Goal: Transaction & Acquisition: Download file/media

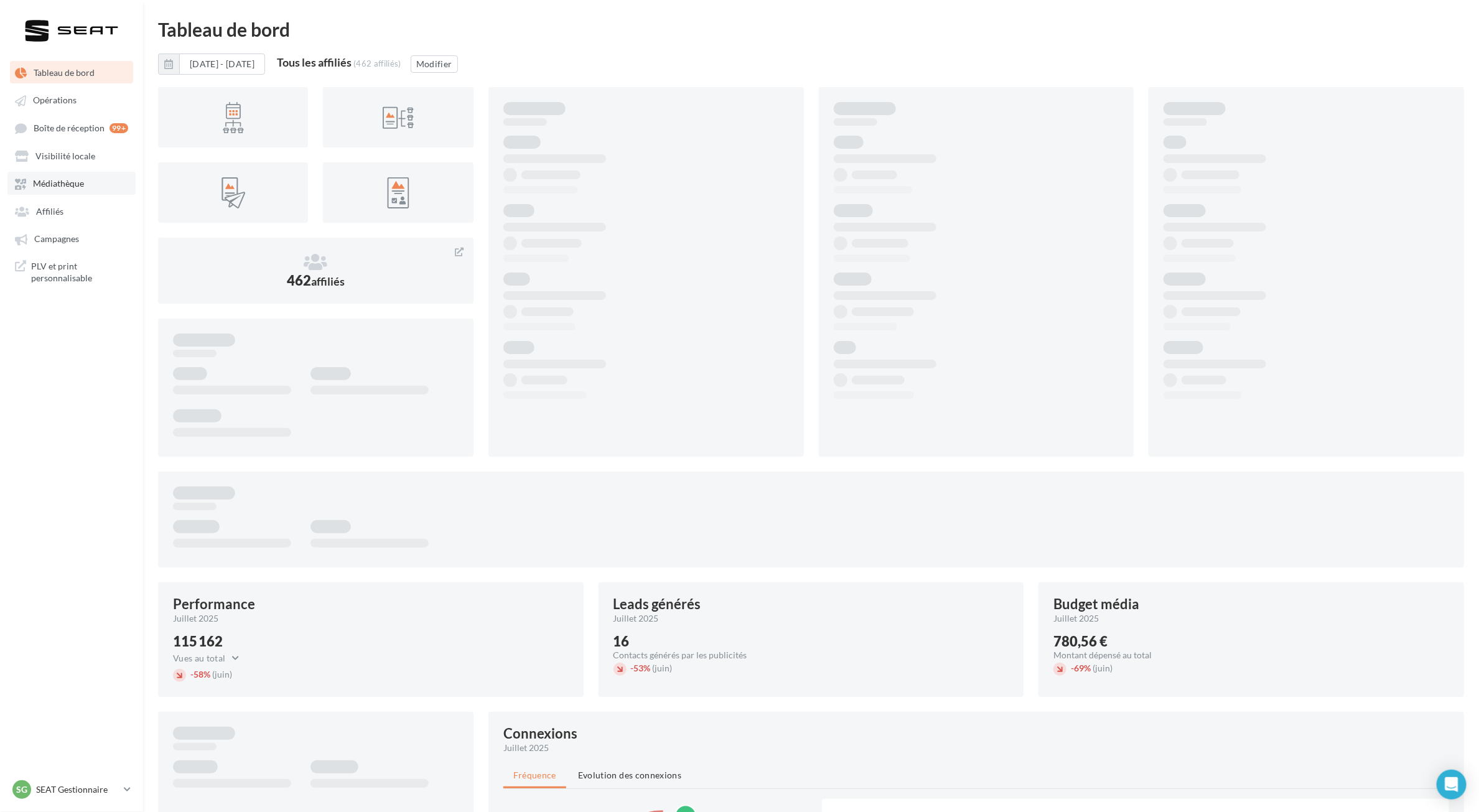
click at [84, 187] on link "Médiathèque" at bounding box center [71, 183] width 129 height 22
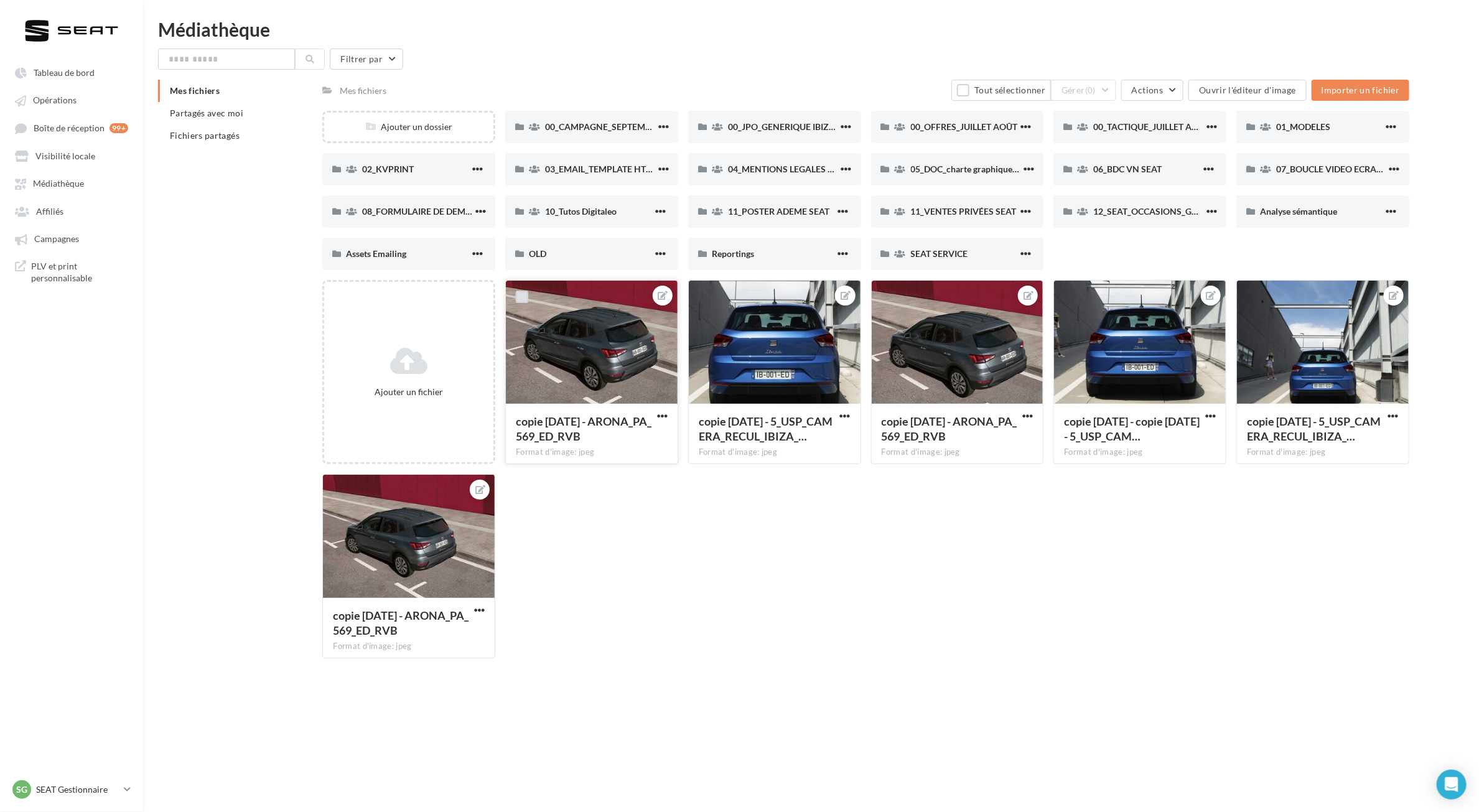
click at [522, 291] on label at bounding box center [522, 296] width 12 height 12
click at [705, 289] on div at bounding box center [704, 296] width 32 height 32
click at [706, 294] on label at bounding box center [704, 296] width 12 height 12
click at [888, 297] on label at bounding box center [887, 296] width 12 height 12
click at [1073, 297] on label at bounding box center [1069, 296] width 12 height 12
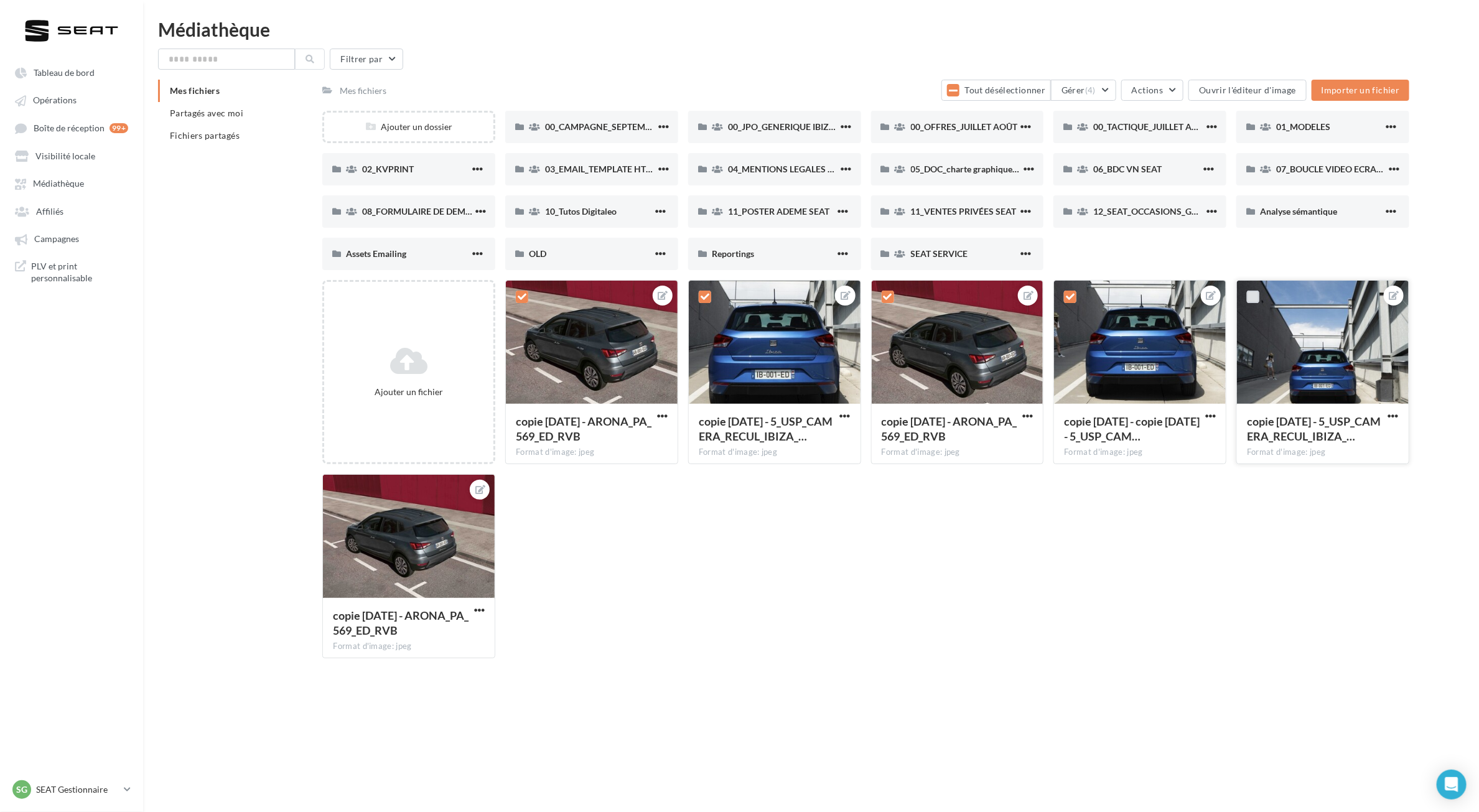
click at [1251, 297] on label at bounding box center [1252, 296] width 12 height 12
click at [343, 486] on label at bounding box center [339, 490] width 12 height 12
click at [1080, 98] on button "Gérer (6)" at bounding box center [1083, 90] width 66 height 21
click at [1086, 243] on button "Supprimer" at bounding box center [1054, 249] width 125 height 32
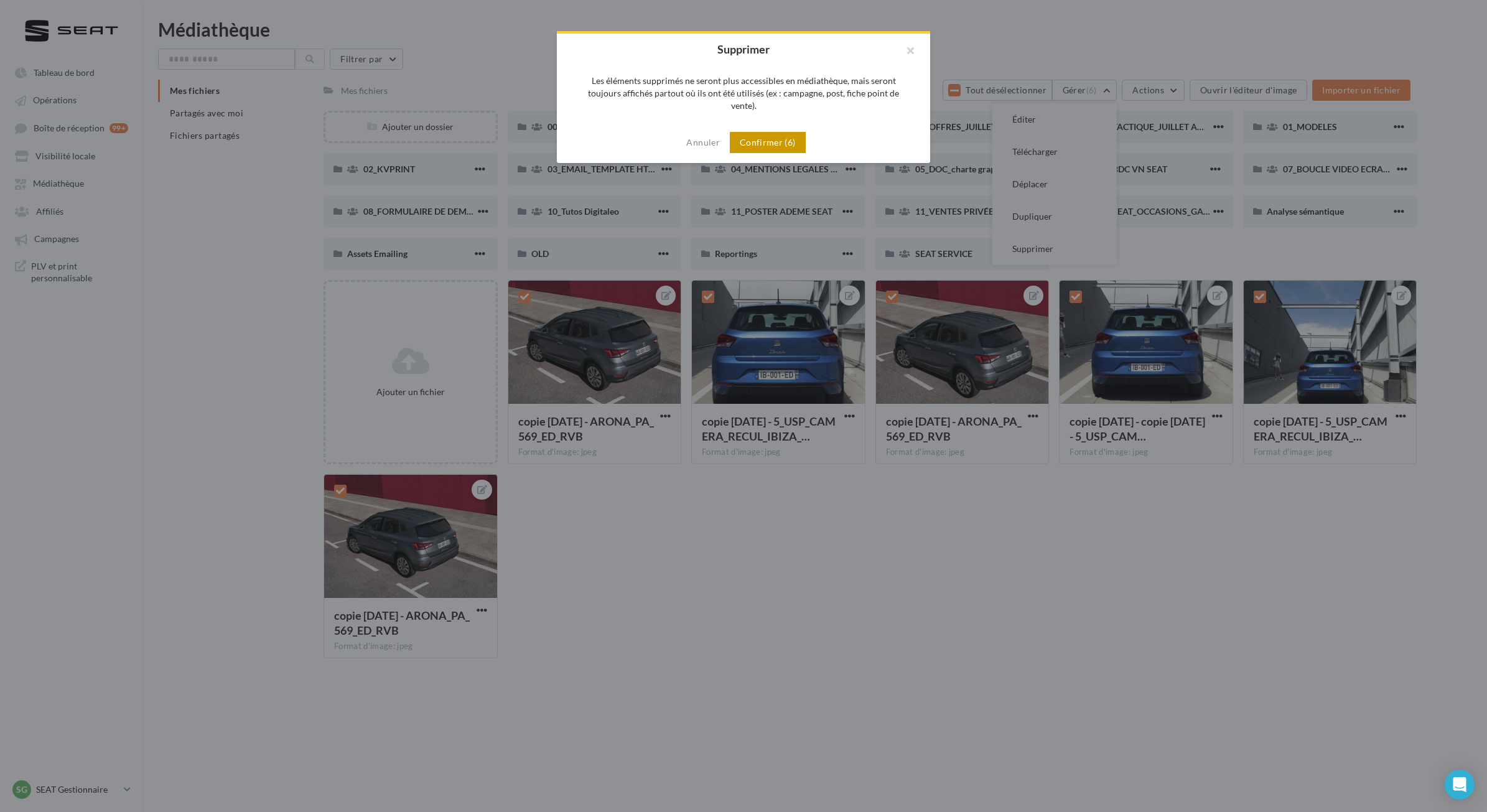
click at [799, 134] on button "Confirmer (6)" at bounding box center [768, 142] width 76 height 21
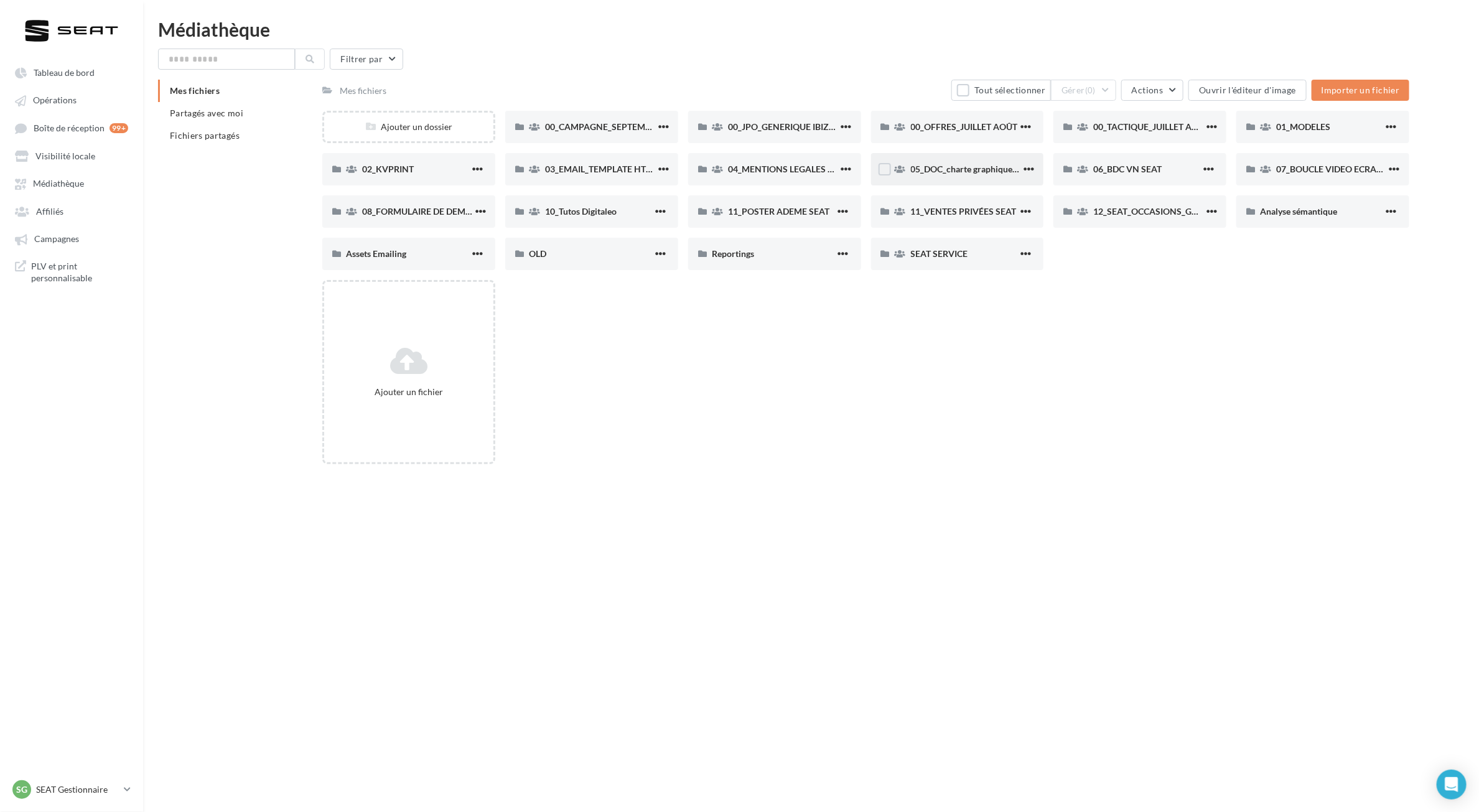
click at [965, 174] on div "05_DOC_charte graphique + Guidelines" at bounding box center [967, 168] width 111 height 12
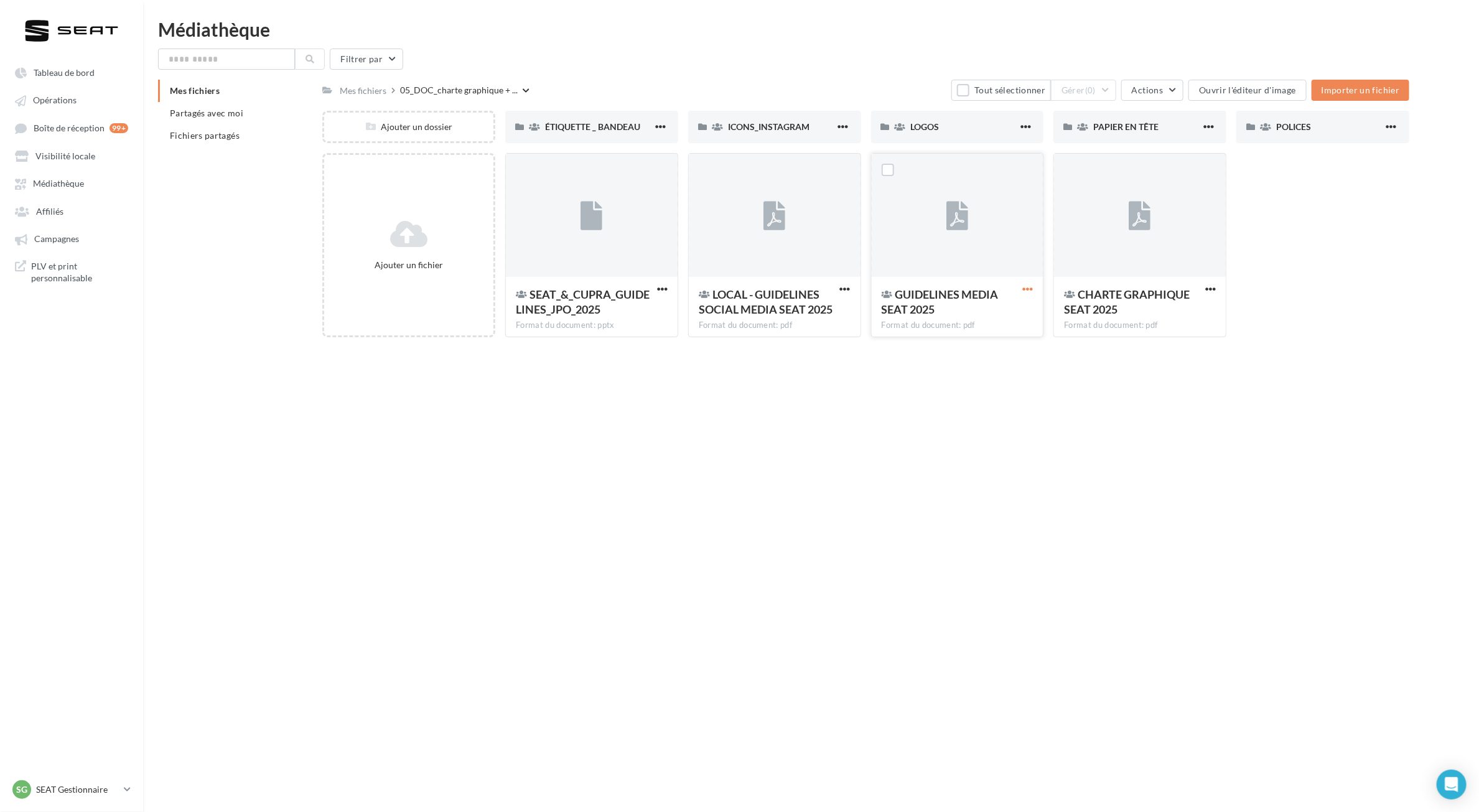
click at [1028, 288] on span "button" at bounding box center [1027, 289] width 10 height 10
click at [997, 337] on button "Télécharger" at bounding box center [966, 346] width 138 height 32
drag, startPoint x: 666, startPoint y: 288, endPoint x: 664, endPoint y: 295, distance: 7.3
click at [666, 288] on span "button" at bounding box center [661, 289] width 10 height 10
click at [624, 334] on button "Télécharger" at bounding box center [600, 346] width 138 height 32
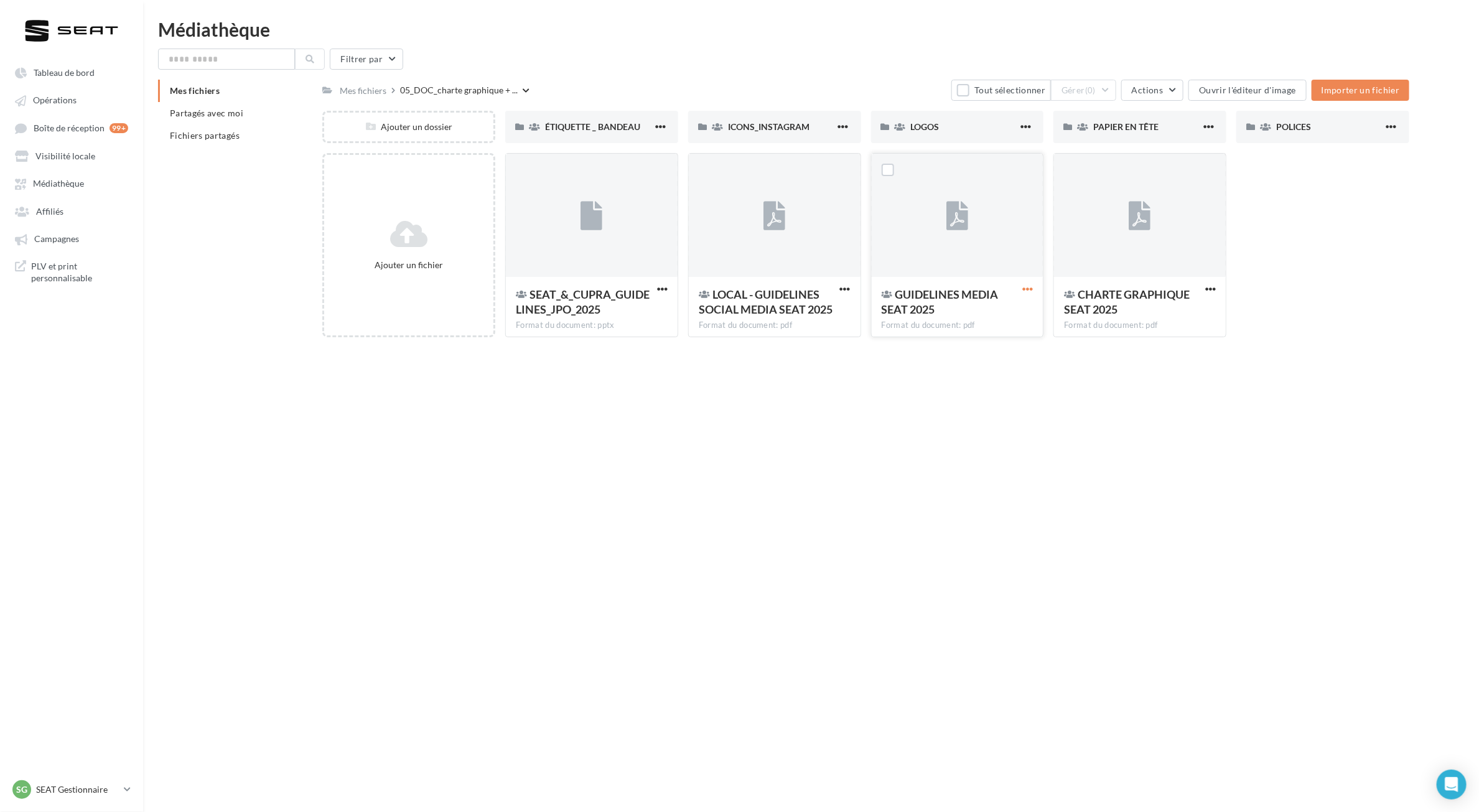
click at [1029, 289] on span "button" at bounding box center [1027, 289] width 10 height 10
click at [965, 340] on button "Télécharger" at bounding box center [966, 346] width 138 height 32
click at [1345, 557] on div "Tableau de bord Opérations Affiliés" at bounding box center [739, 426] width 1479 height 812
click at [1030, 287] on span "button" at bounding box center [1027, 289] width 10 height 10
click at [959, 351] on button "Télécharger" at bounding box center [966, 346] width 138 height 32
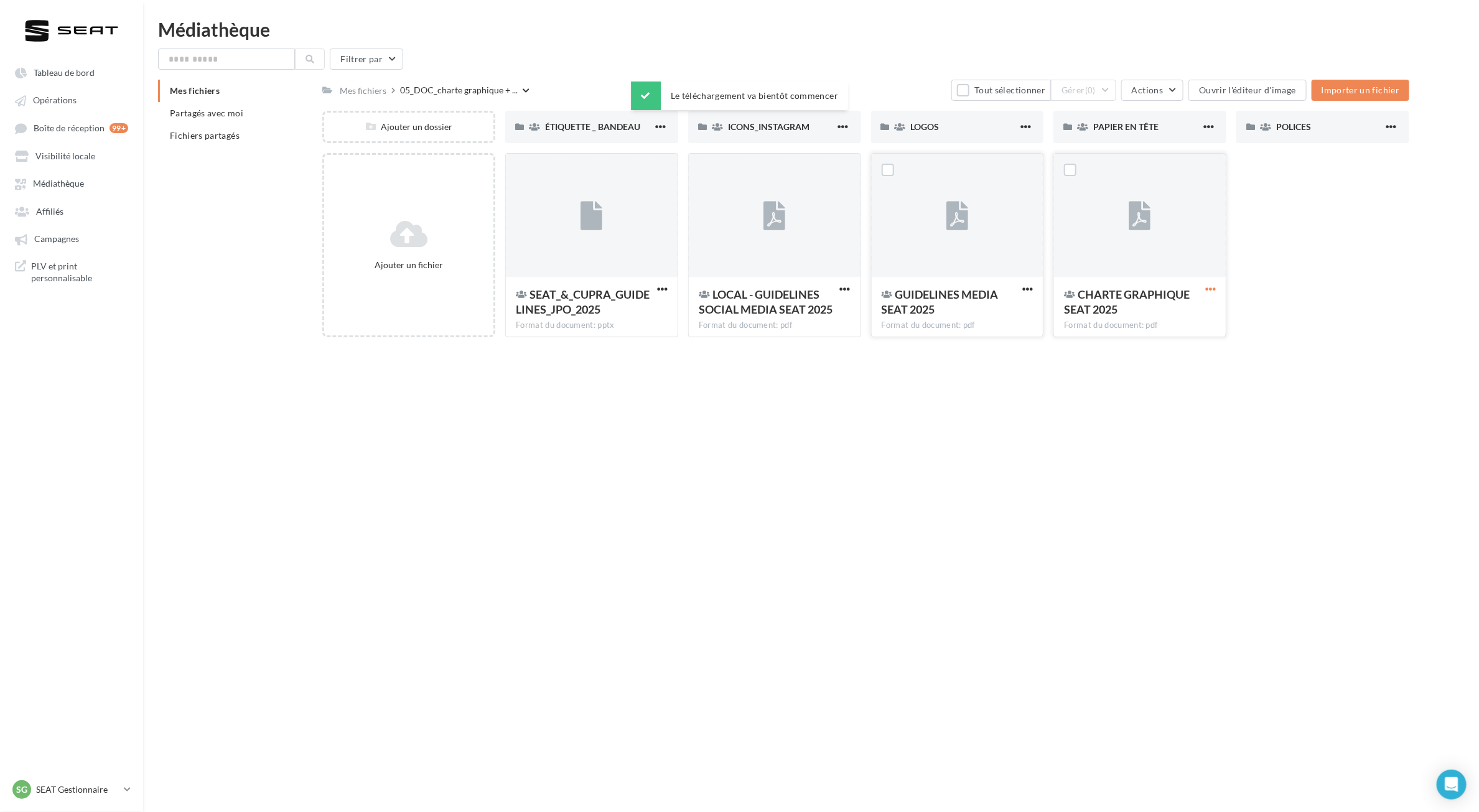
click at [1211, 293] on span "button" at bounding box center [1210, 289] width 10 height 10
click at [1155, 335] on button "Télécharger" at bounding box center [1149, 346] width 138 height 32
click at [1128, 228] on div at bounding box center [1140, 215] width 172 height 125
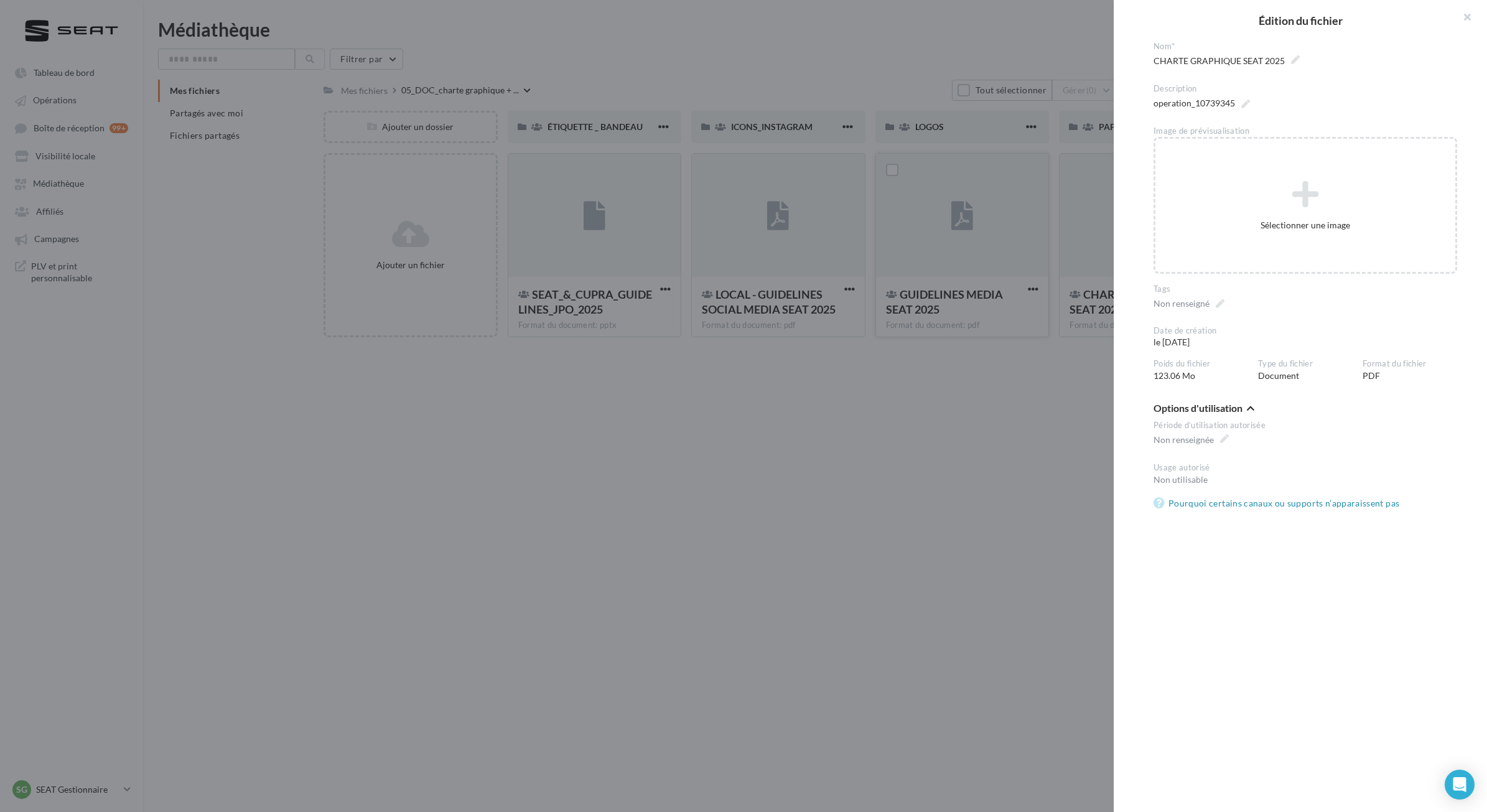
click at [919, 499] on div at bounding box center [743, 406] width 1487 height 812
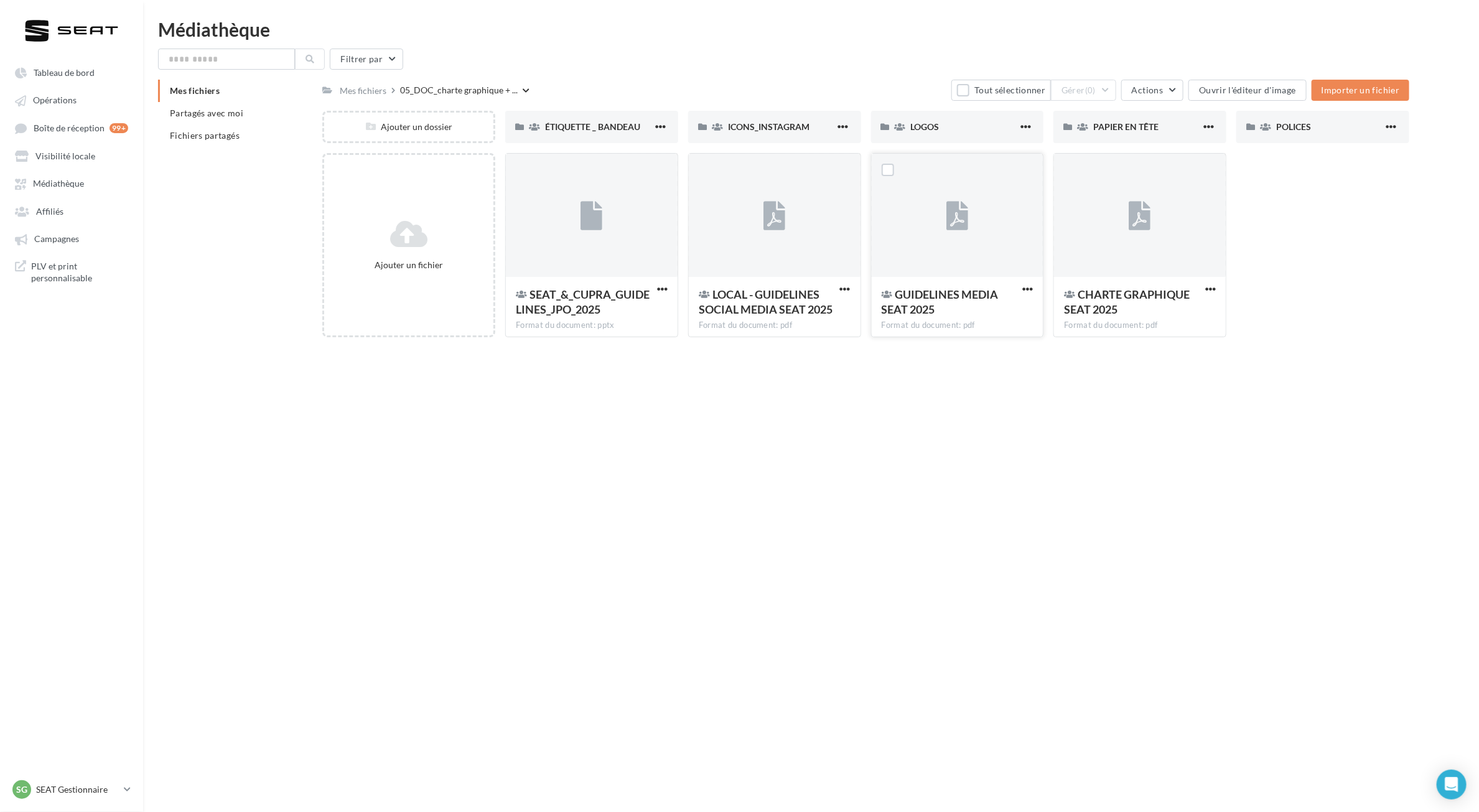
click at [934, 295] on span "GUIDELINES MEDIA SEAT 2025" at bounding box center [940, 301] width 117 height 29
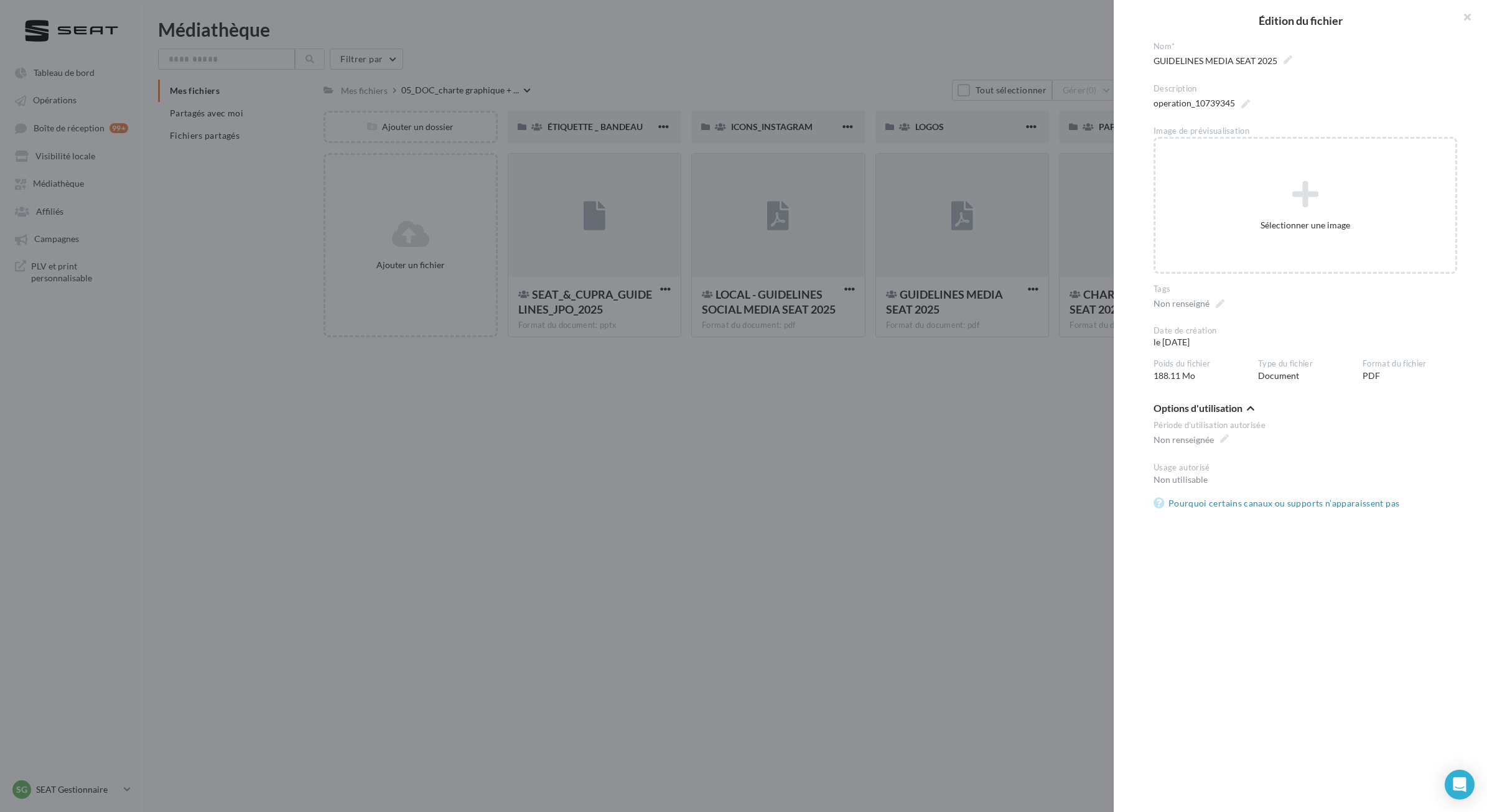
click at [984, 424] on div at bounding box center [743, 406] width 1487 height 812
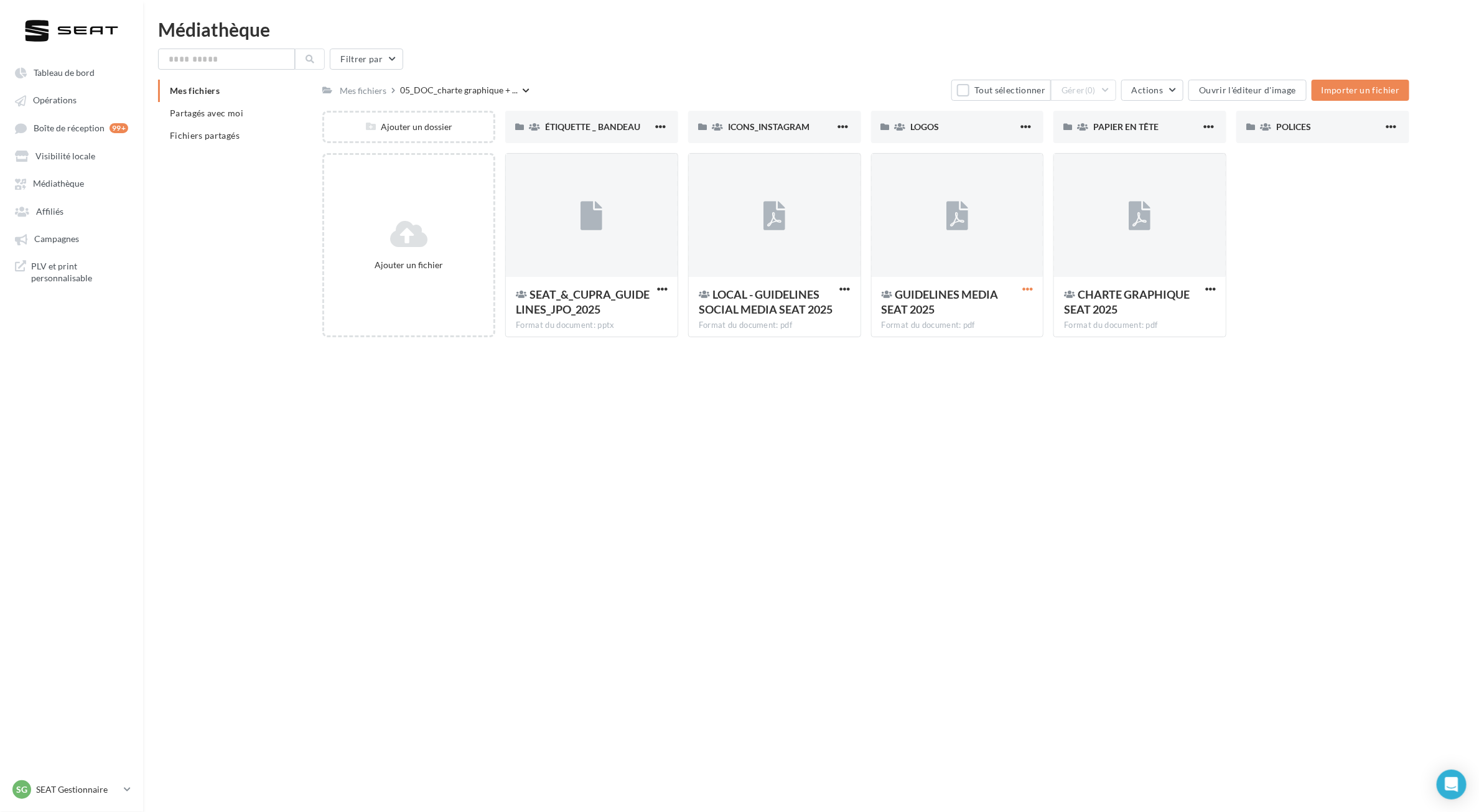
click at [1022, 292] on span "button" at bounding box center [1027, 289] width 10 height 10
click at [972, 347] on button "Télécharger" at bounding box center [966, 346] width 138 height 32
